Goal: Transaction & Acquisition: Purchase product/service

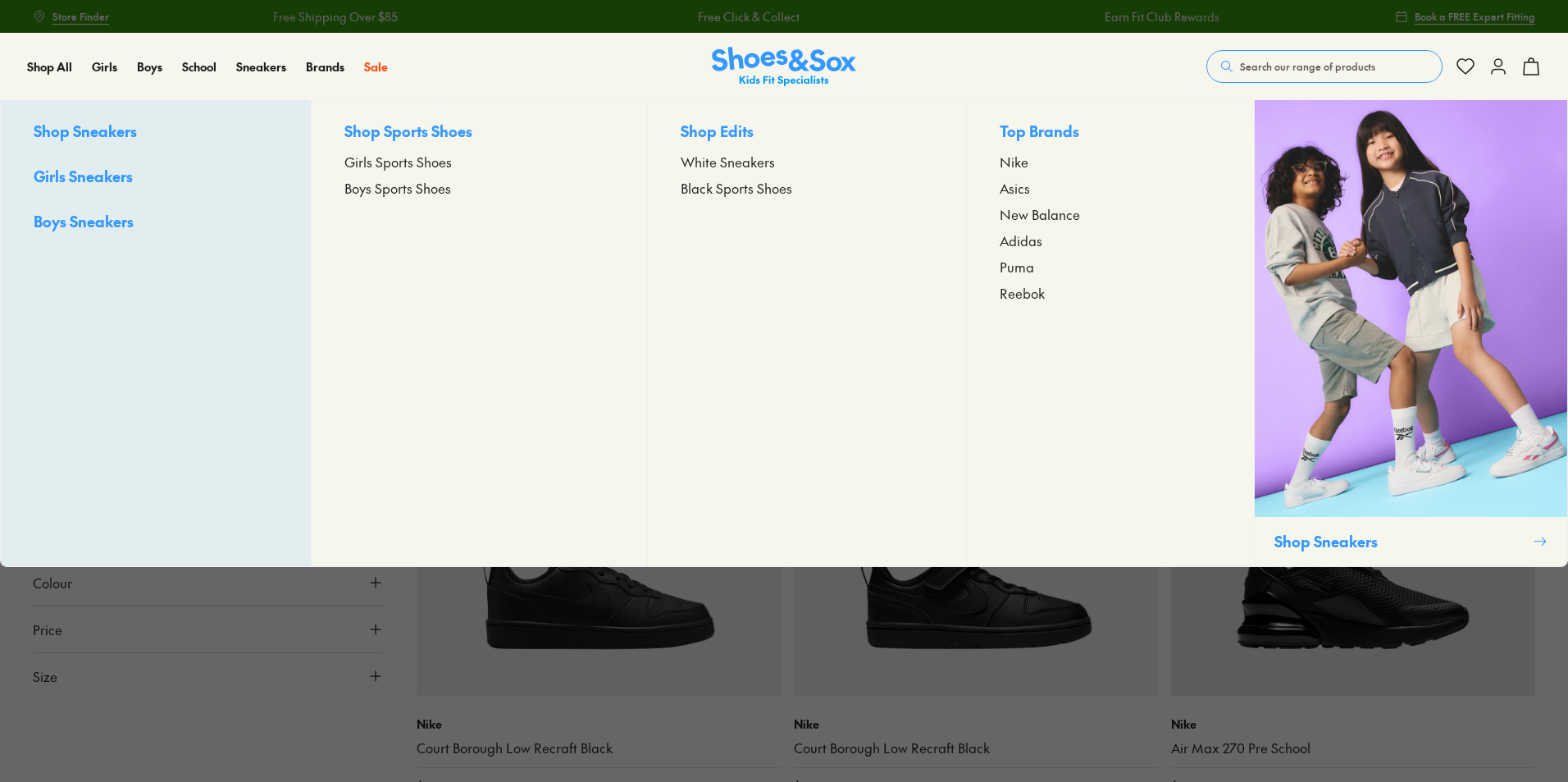
click at [404, 187] on span "Boys Sports Shoes" at bounding box center [397, 188] width 106 height 20
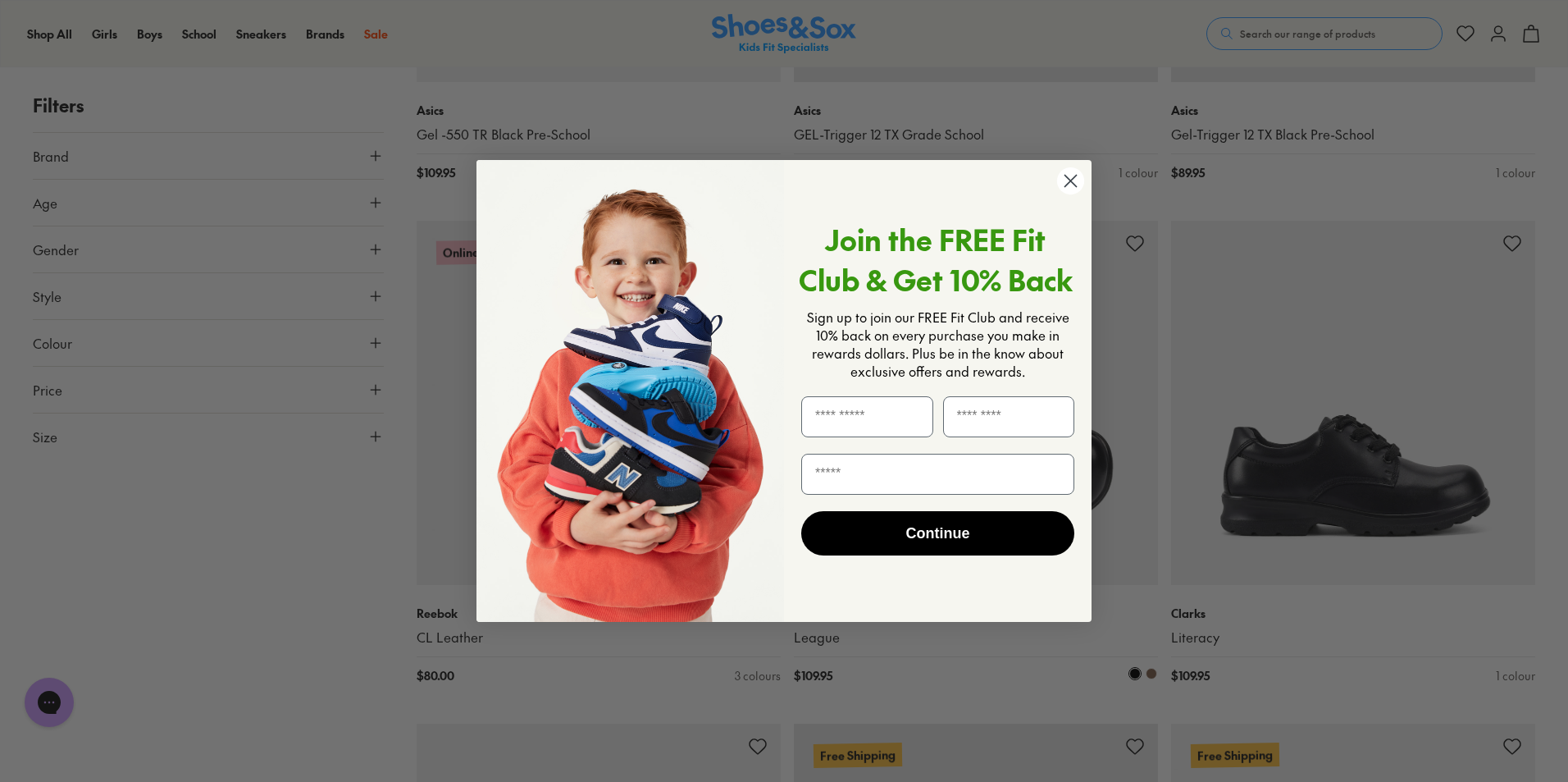
scroll to position [2708, 0]
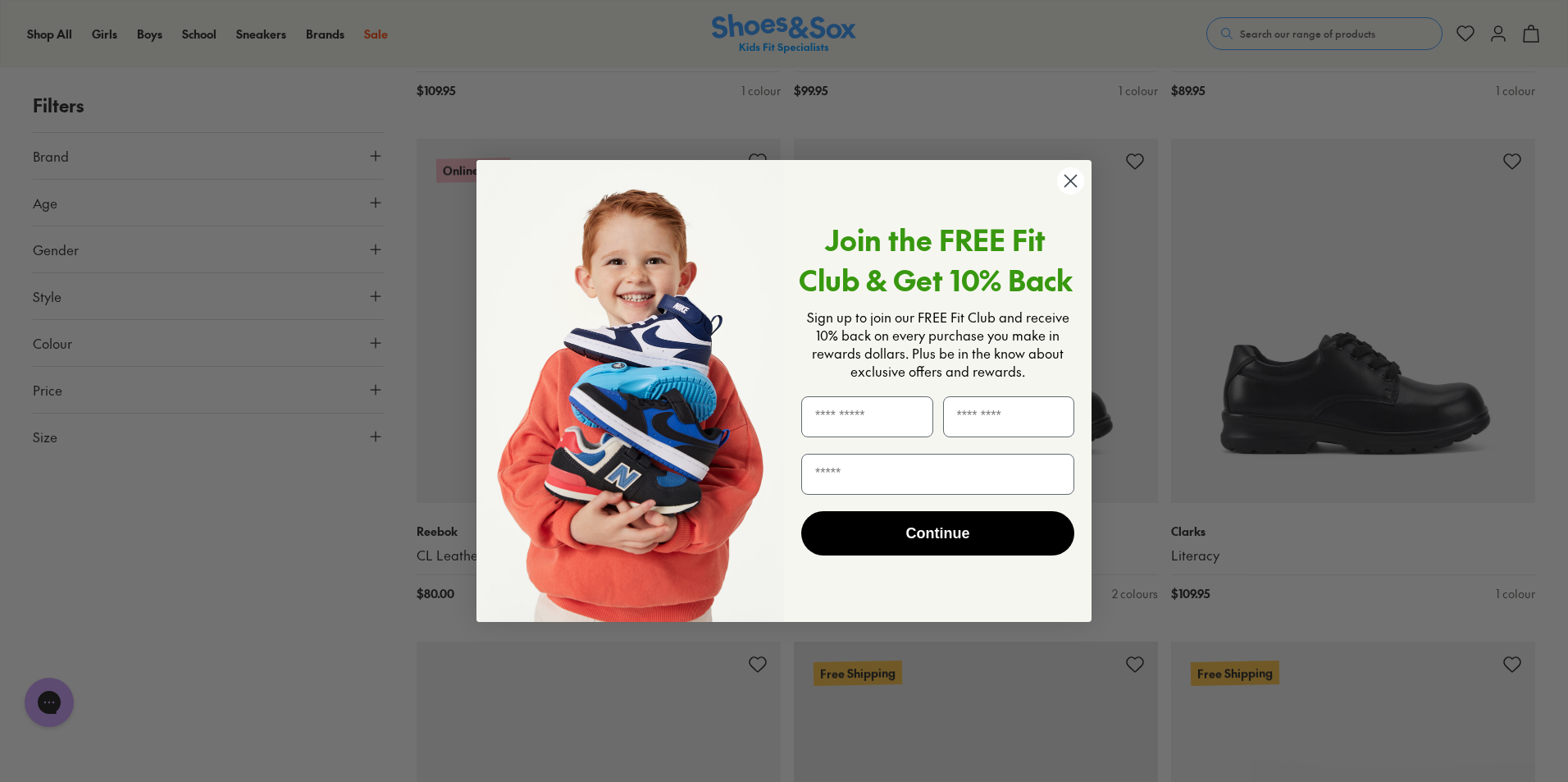
click at [1076, 182] on circle "Close dialog" at bounding box center [1070, 181] width 27 height 27
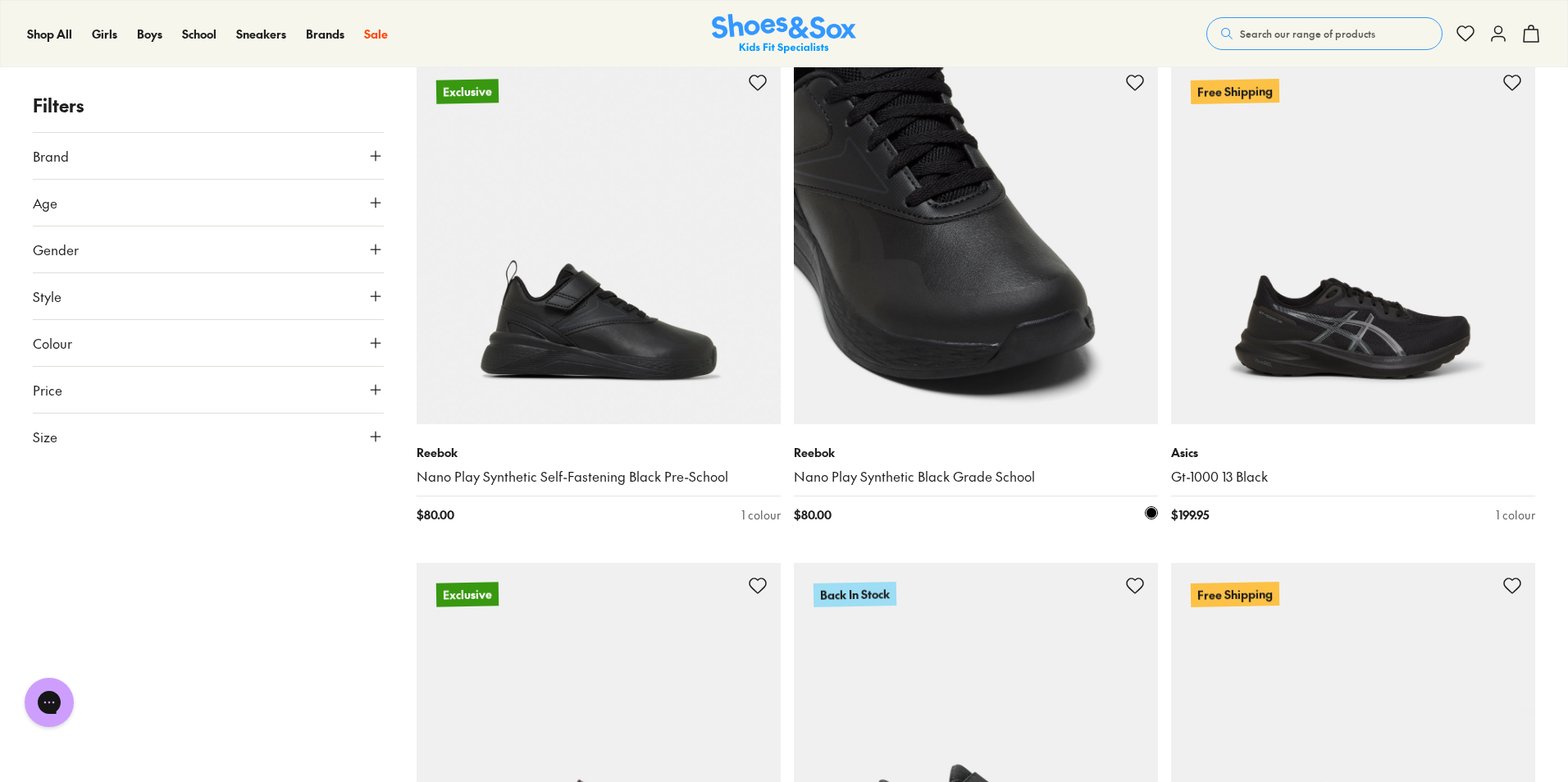
scroll to position [3856, 0]
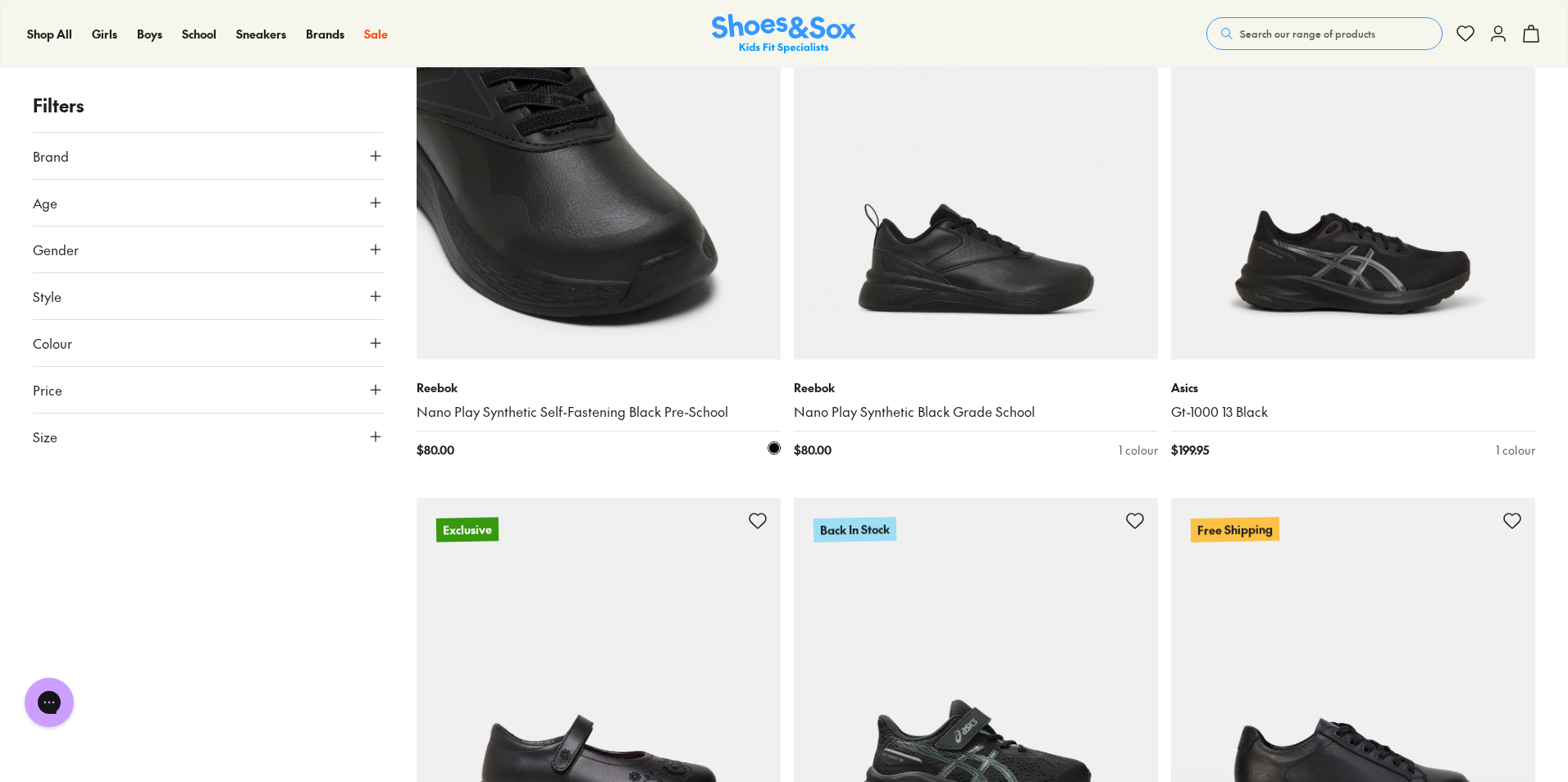
click at [586, 243] on img at bounding box center [598, 177] width 364 height 364
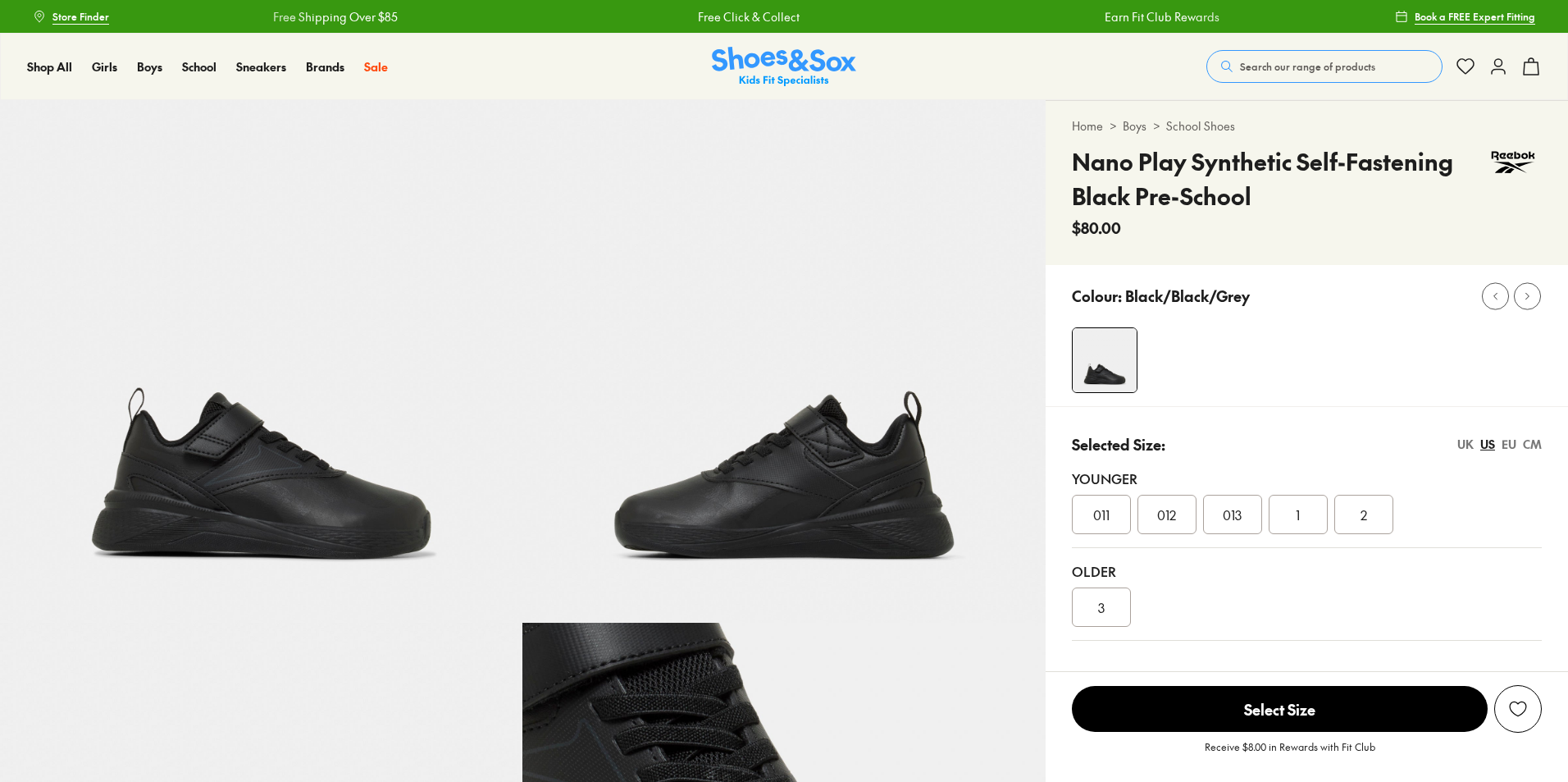
select select "*"
